Goal: Information Seeking & Learning: Learn about a topic

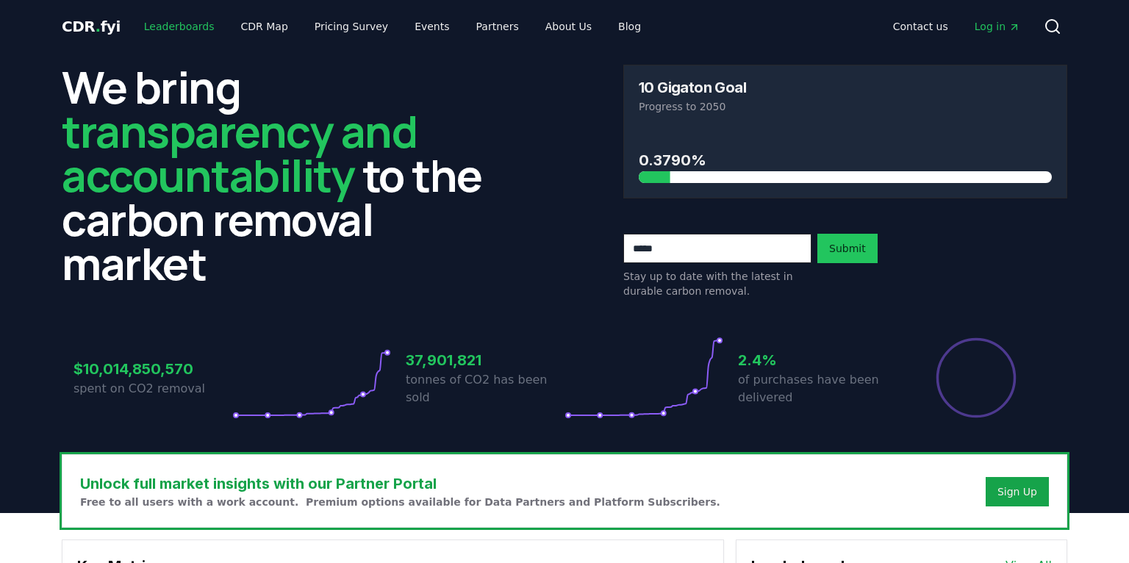
click at [153, 23] on link "Leaderboards" at bounding box center [179, 26] width 94 height 26
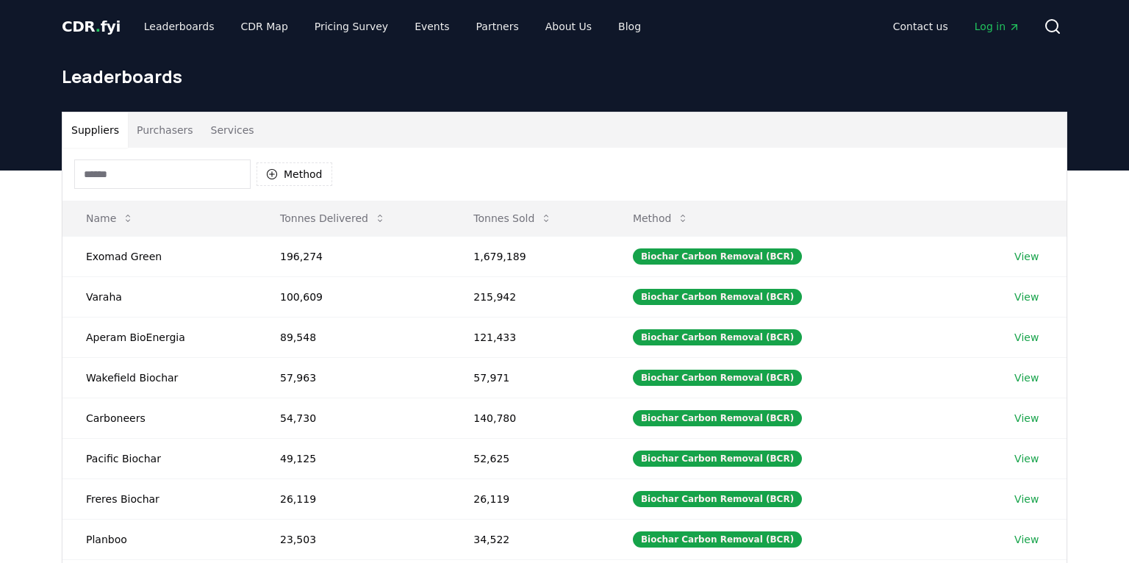
click at [121, 177] on input at bounding box center [162, 173] width 176 height 29
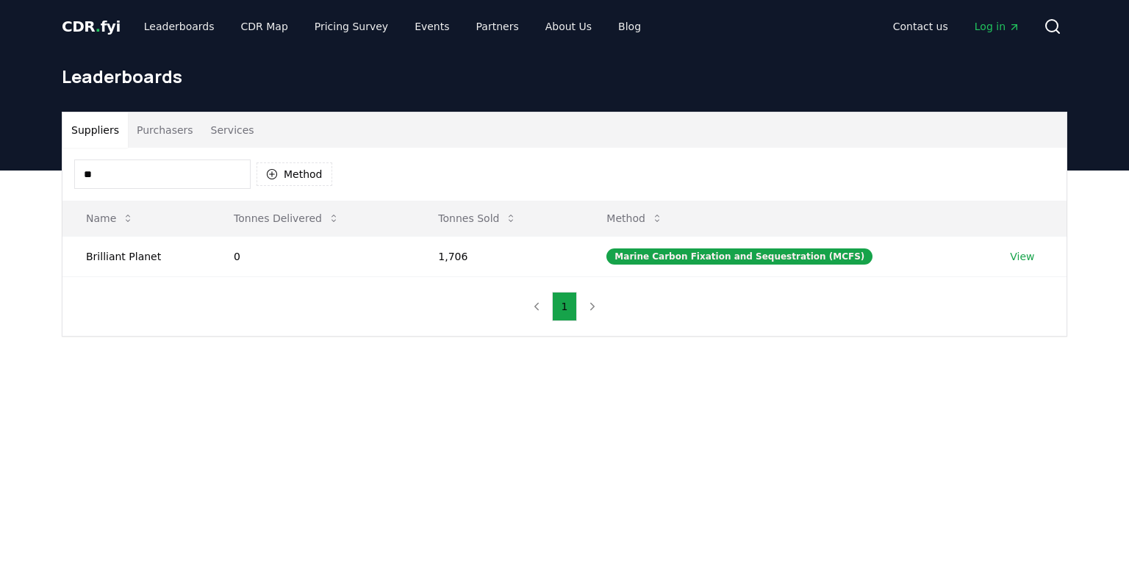
type input "*"
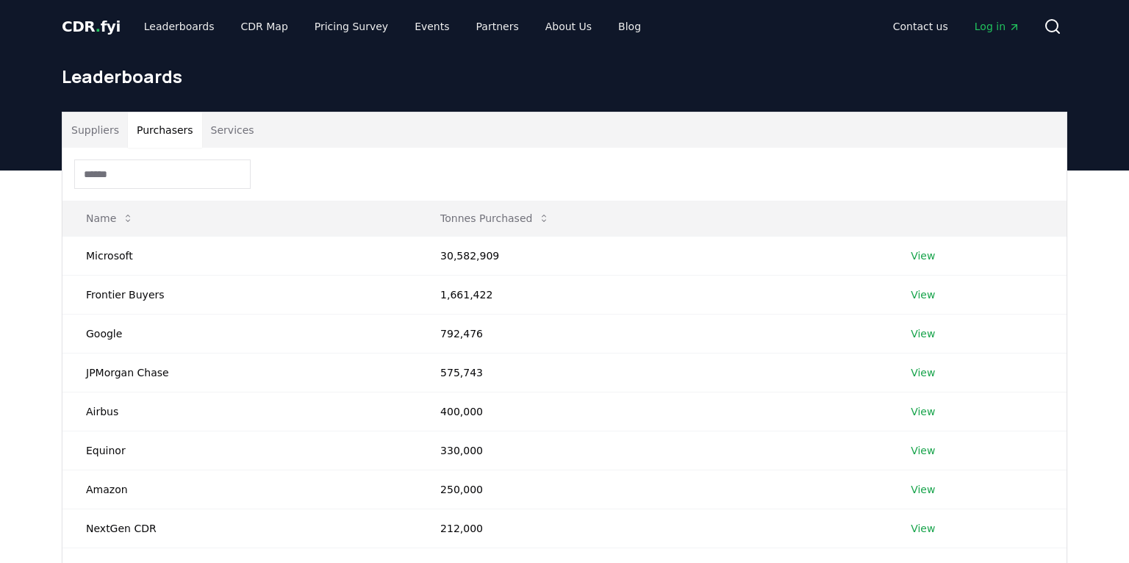
click at [146, 130] on button "Purchasers" at bounding box center [165, 129] width 74 height 35
click at [140, 179] on input at bounding box center [162, 173] width 176 height 29
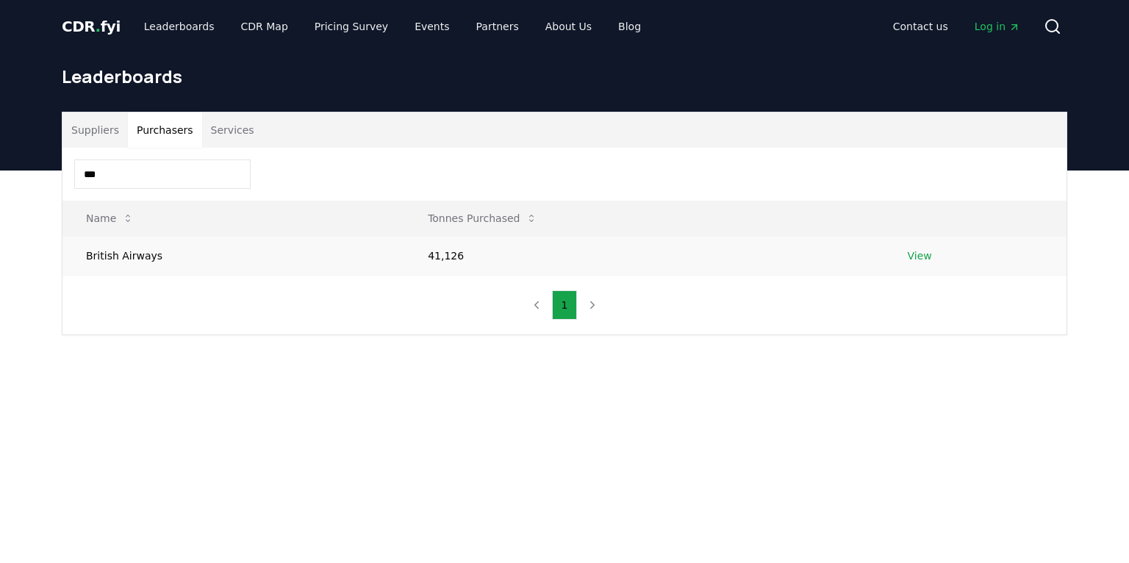
type input "***"
click at [921, 265] on td "View" at bounding box center [975, 255] width 182 height 39
click at [908, 255] on link "View" at bounding box center [920, 255] width 24 height 15
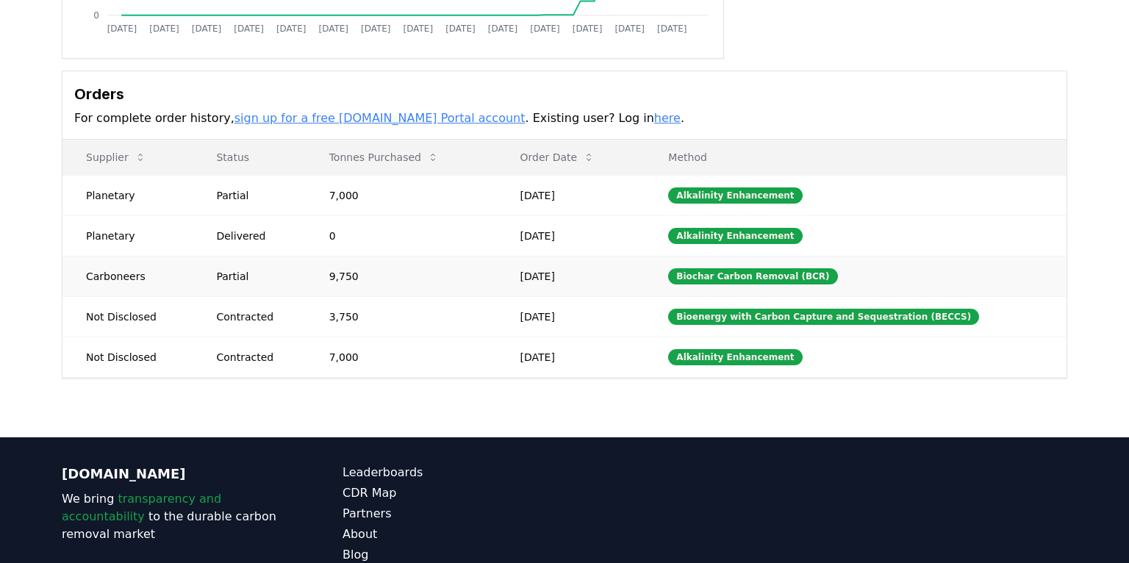
scroll to position [332, 0]
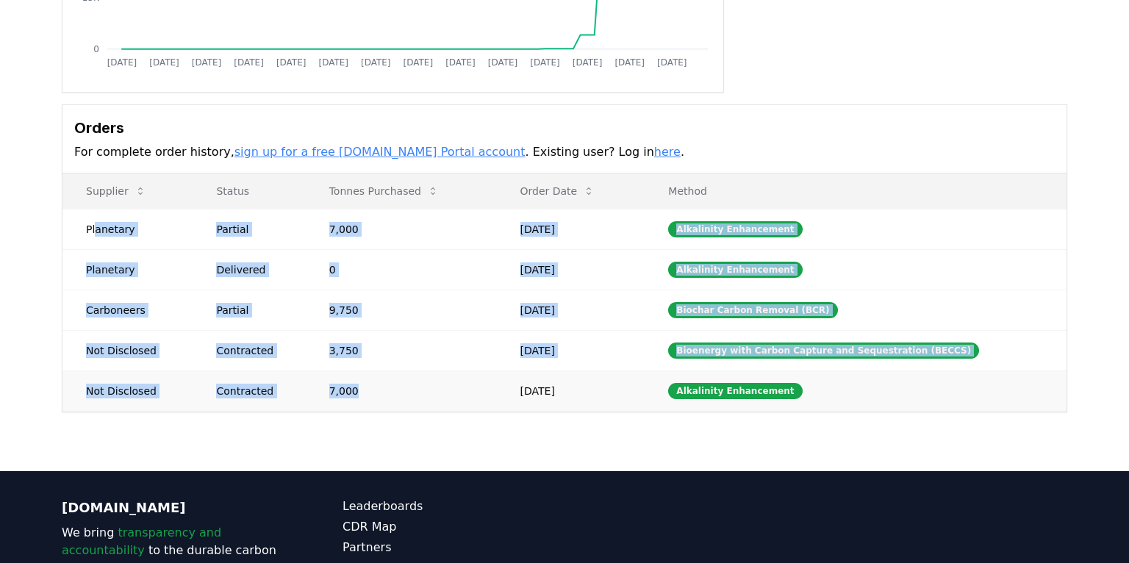
drag, startPoint x: 93, startPoint y: 232, endPoint x: 467, endPoint y: 381, distance: 402.7
click at [467, 381] on tbody "Planetary Partial 7,000 [DATE] Alkalinity Enhancement Planetary Delivered 0 [DA…" at bounding box center [564, 310] width 1004 height 202
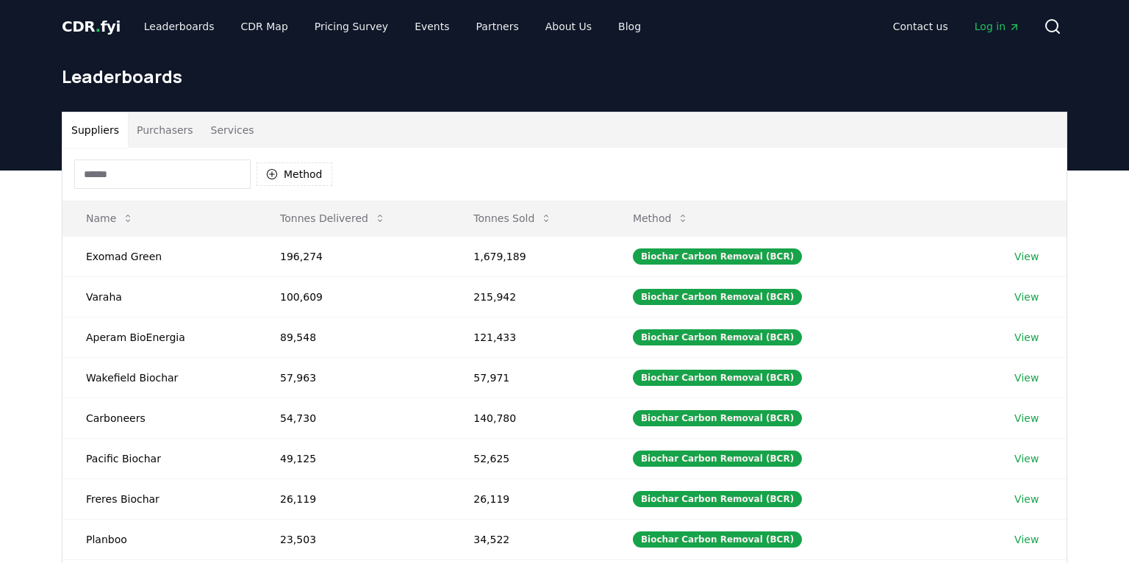
click at [168, 138] on button "Purchasers" at bounding box center [165, 129] width 74 height 35
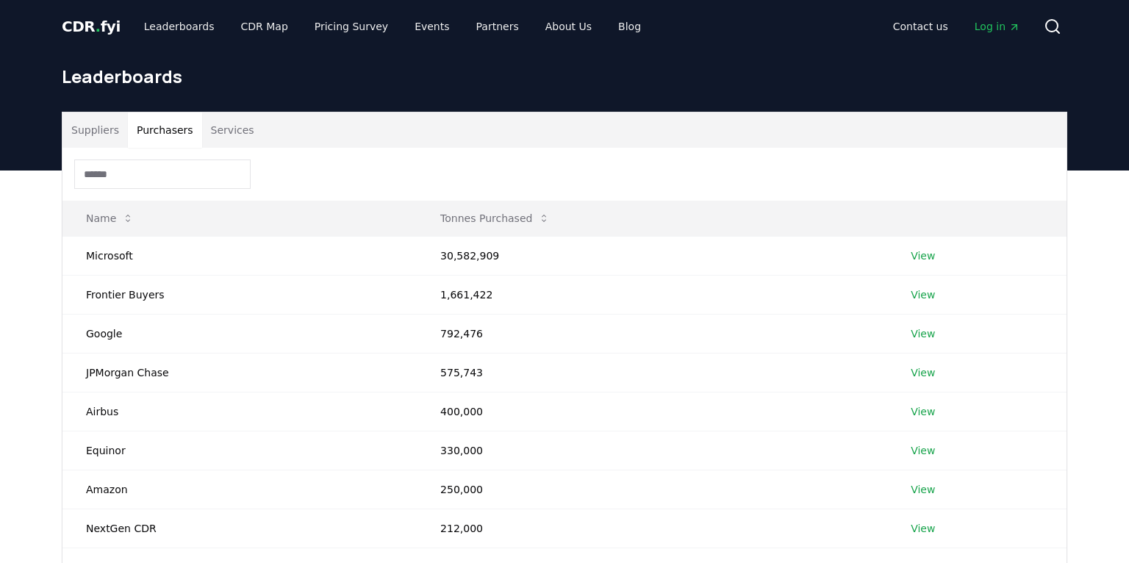
click at [168, 173] on input at bounding box center [162, 173] width 176 height 29
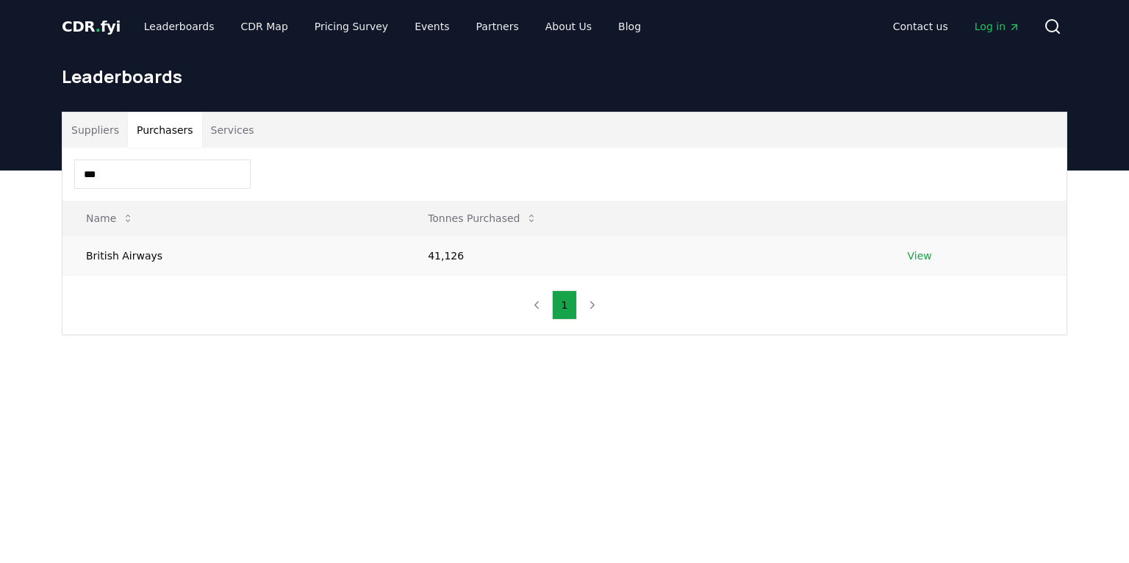
type input "***"
click at [94, 256] on td "British Airways" at bounding box center [233, 255] width 342 height 39
click at [913, 254] on link "View" at bounding box center [920, 255] width 24 height 15
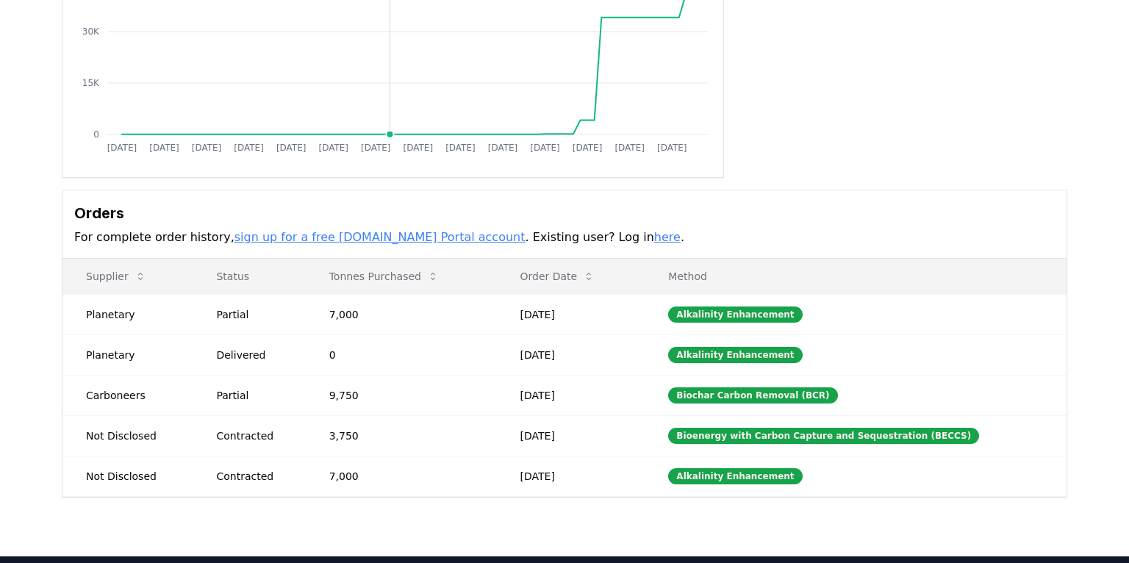
scroll to position [472, 0]
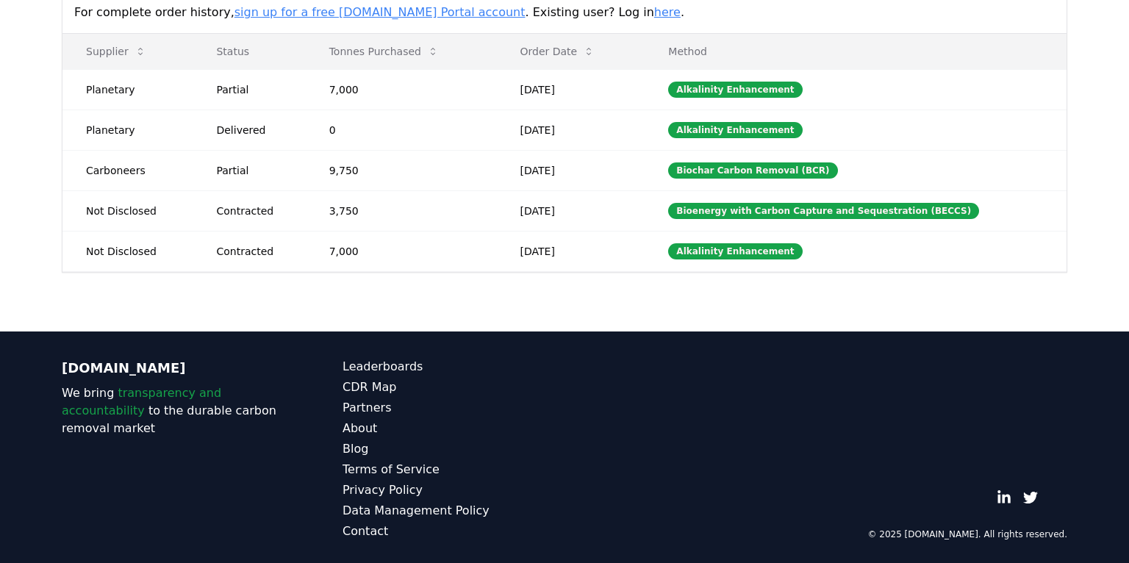
click at [654, 11] on link "here" at bounding box center [667, 12] width 26 height 14
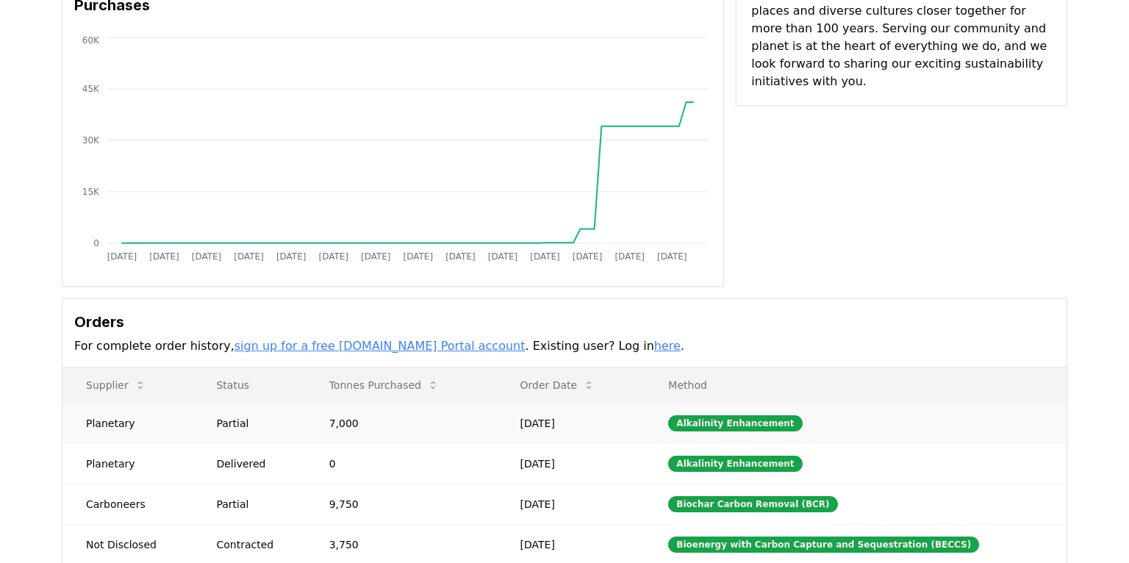
scroll to position [0, 0]
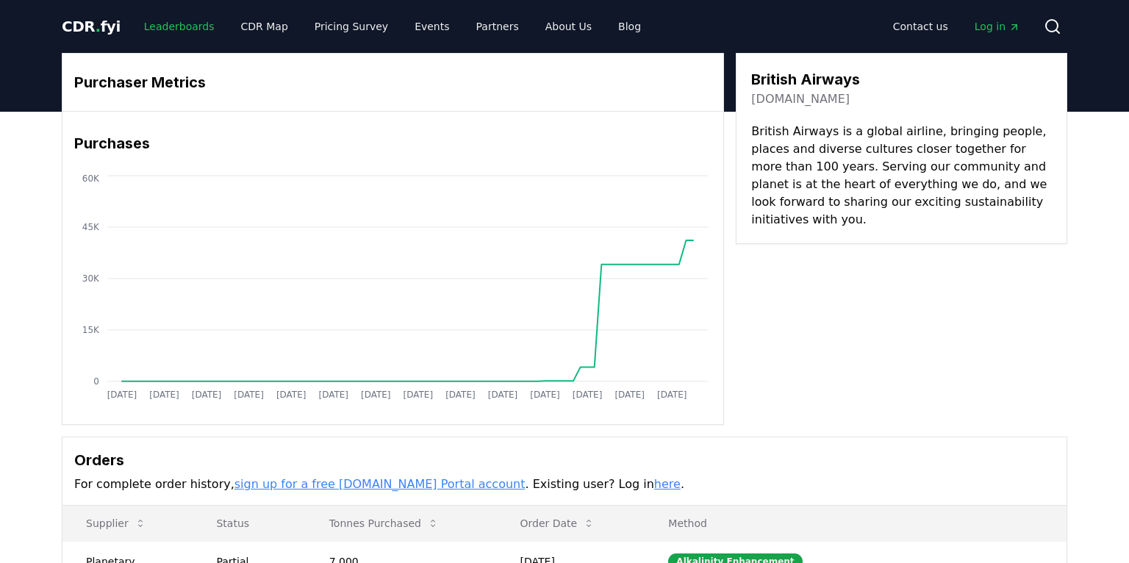
click at [166, 19] on link "Leaderboards" at bounding box center [179, 26] width 94 height 26
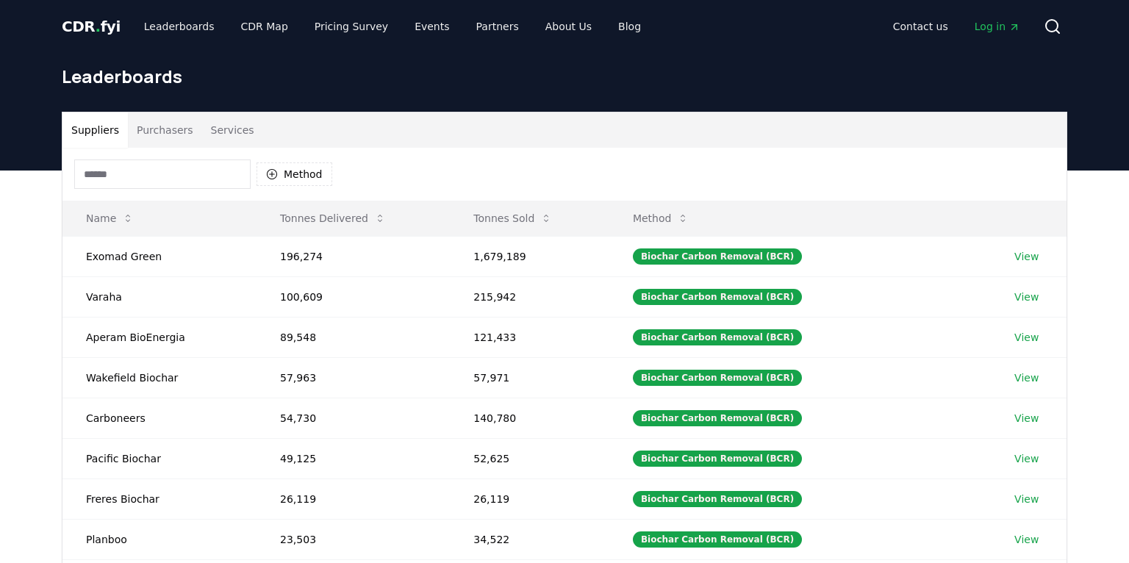
click at [164, 129] on button "Purchasers" at bounding box center [165, 129] width 74 height 35
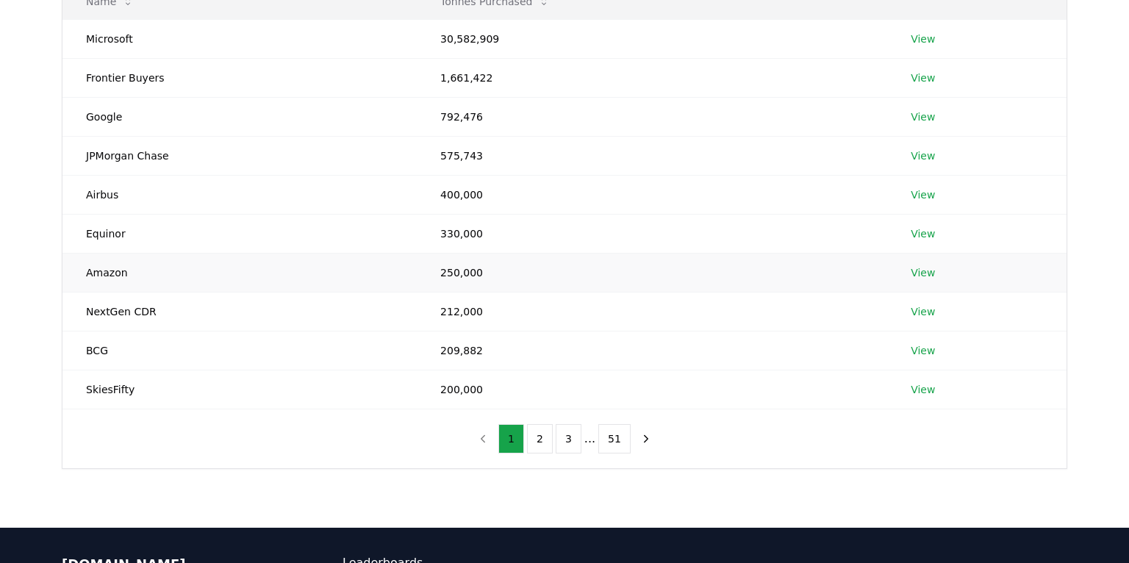
scroll to position [220, 0]
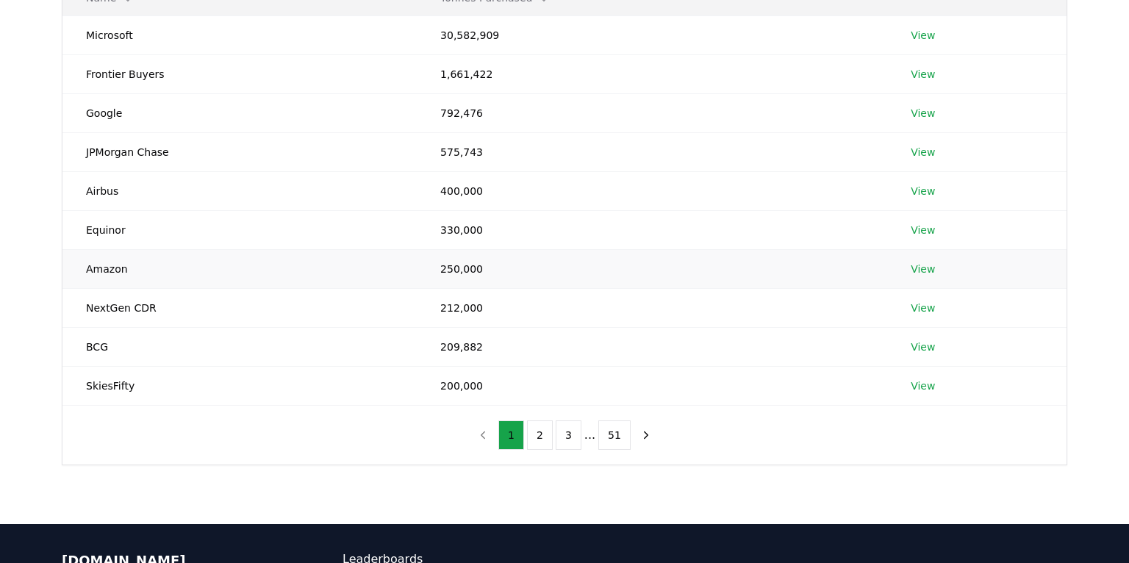
click at [151, 273] on td "Amazon" at bounding box center [239, 268] width 354 height 39
click at [537, 439] on button "2" at bounding box center [540, 434] width 26 height 29
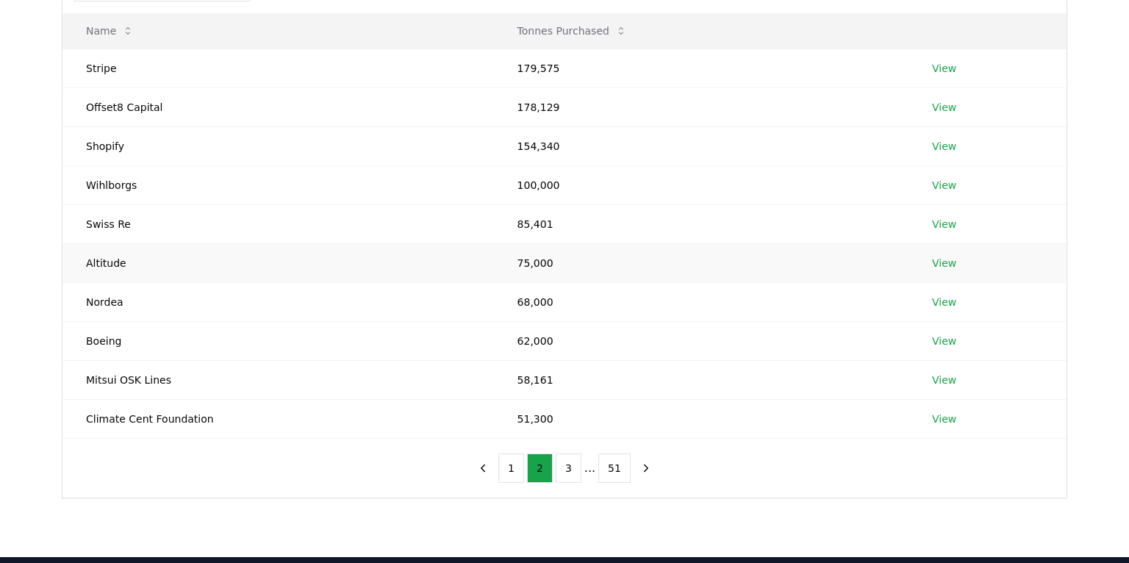
scroll to position [186, 0]
